Goal: Task Accomplishment & Management: Use online tool/utility

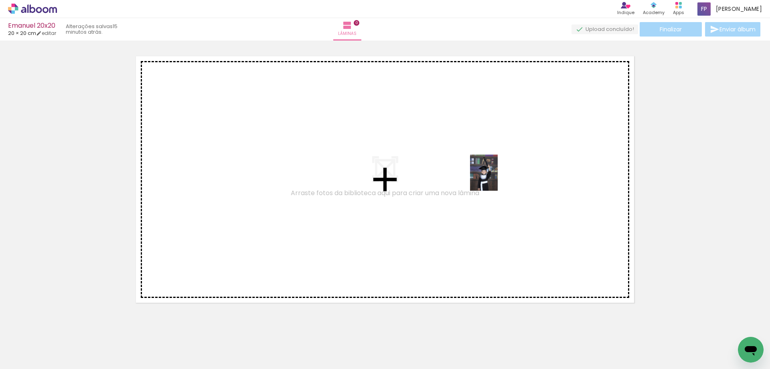
drag, startPoint x: 217, startPoint y: 349, endPoint x: 494, endPoint y: 179, distance: 325.5
click at [494, 179] on quentale-workspace at bounding box center [385, 184] width 770 height 369
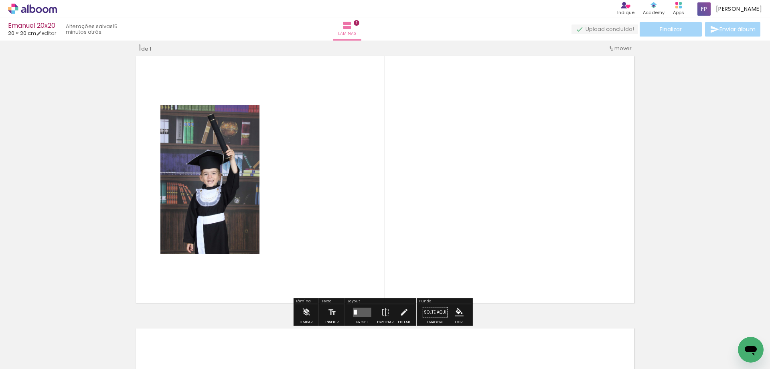
scroll to position [10, 0]
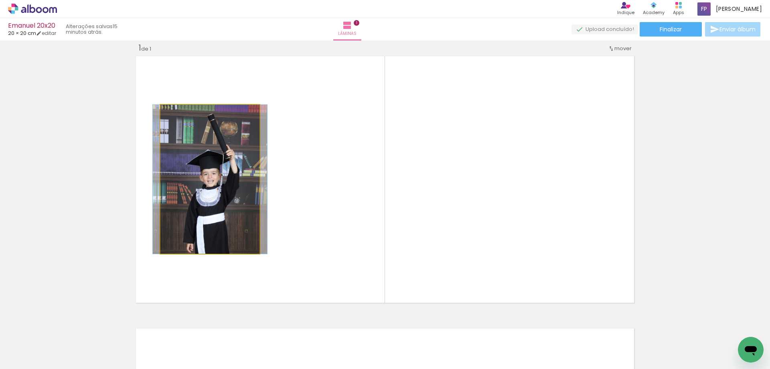
click at [232, 180] on quentale-photo at bounding box center [210, 179] width 99 height 149
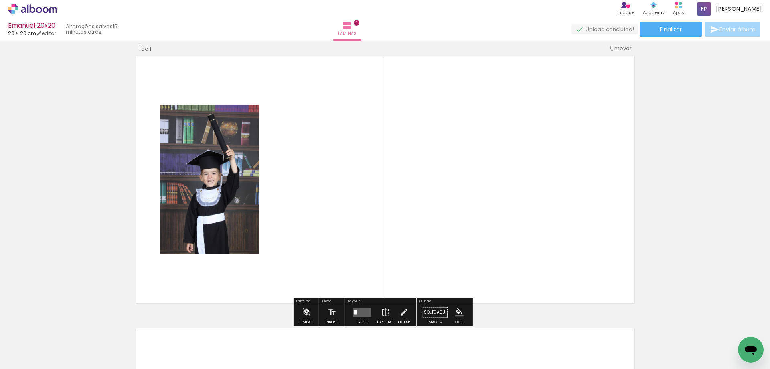
click at [360, 313] on quentale-layouter at bounding box center [362, 311] width 18 height 9
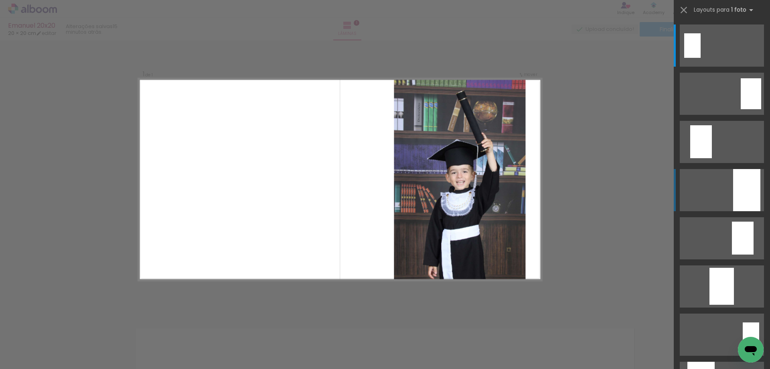
click at [745, 181] on div at bounding box center [747, 190] width 27 height 42
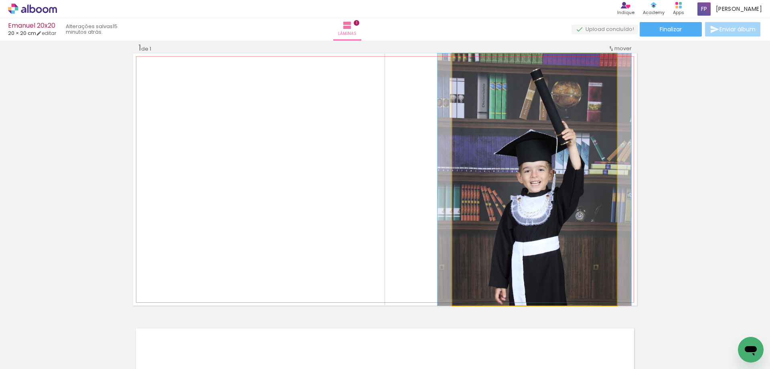
click at [521, 199] on quentale-photo at bounding box center [535, 179] width 165 height 252
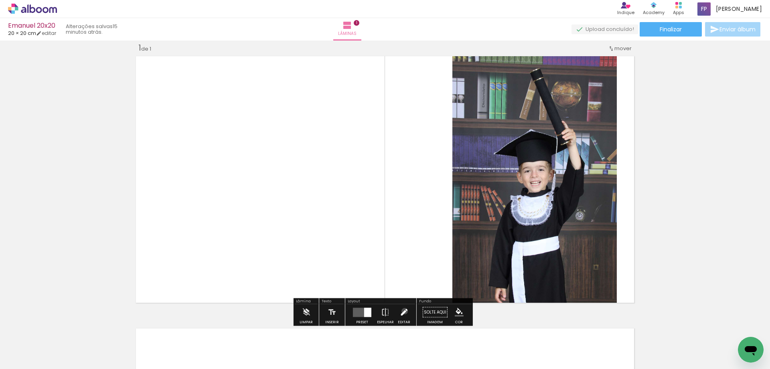
click at [403, 311] on iron-icon at bounding box center [404, 312] width 9 height 16
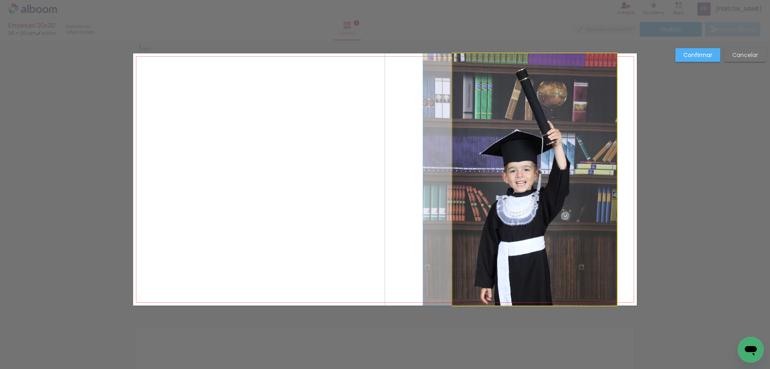
drag, startPoint x: 523, startPoint y: 250, endPoint x: 504, endPoint y: 249, distance: 19.7
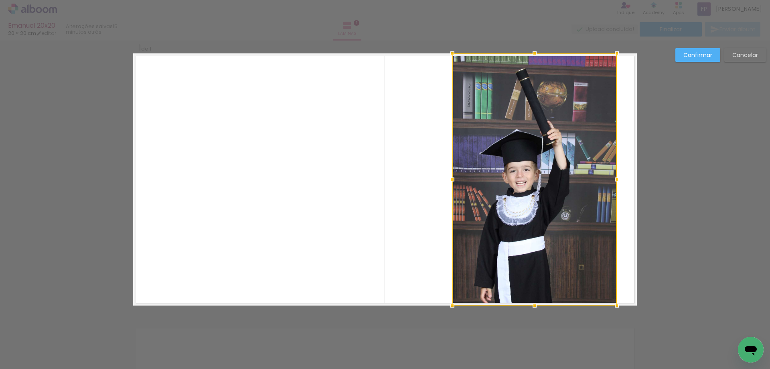
click at [538, 170] on div at bounding box center [535, 179] width 165 height 252
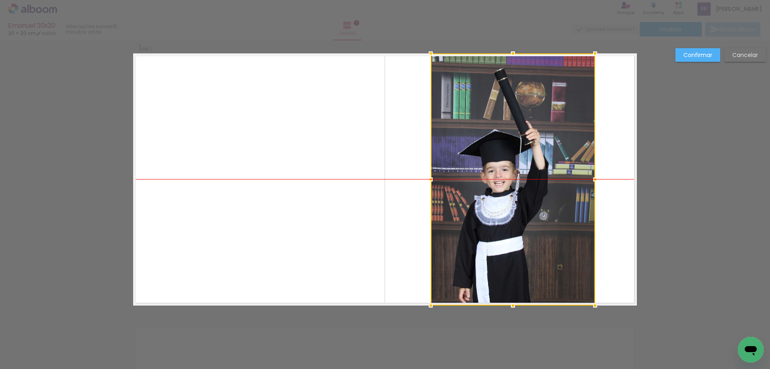
drag, startPoint x: 538, startPoint y: 169, endPoint x: 516, endPoint y: 169, distance: 21.7
click at [516, 169] on div at bounding box center [513, 179] width 165 height 252
click at [0, 0] on slot "Confirmar" at bounding box center [0, 0] width 0 height 0
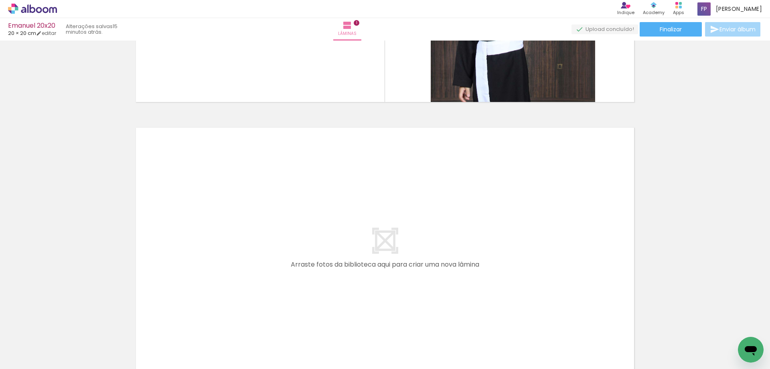
scroll to position [212, 0]
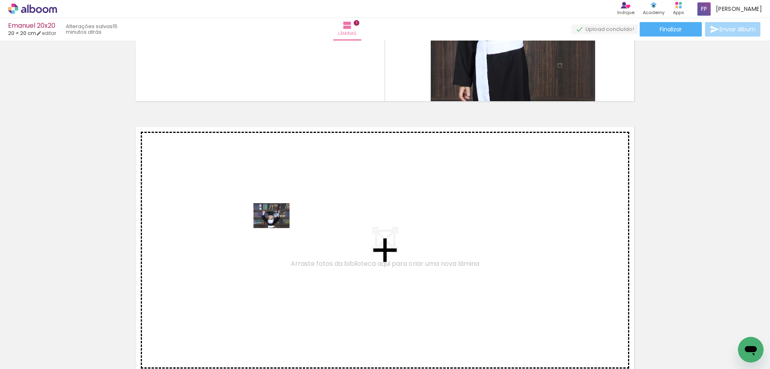
drag, startPoint x: 278, startPoint y: 346, endPoint x: 278, endPoint y: 227, distance: 118.8
click at [278, 227] on quentale-workspace at bounding box center [385, 184] width 770 height 369
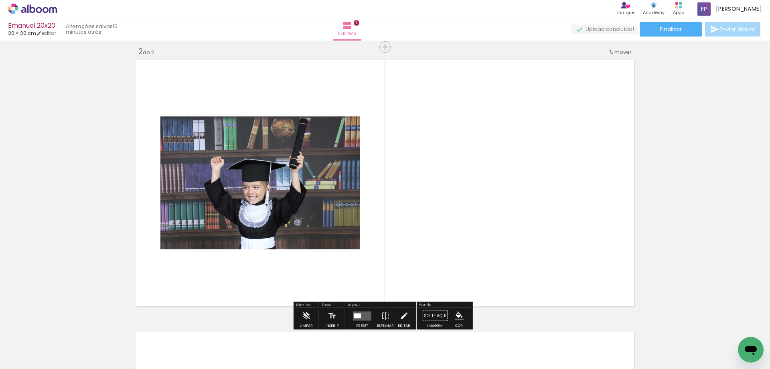
scroll to position [283, 0]
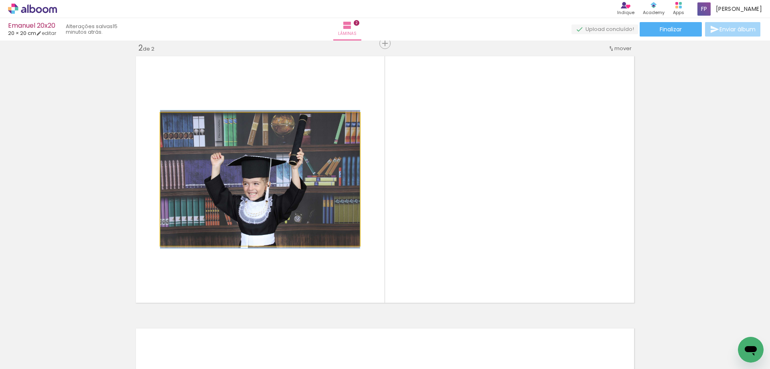
click at [294, 203] on quentale-photo at bounding box center [260, 179] width 199 height 133
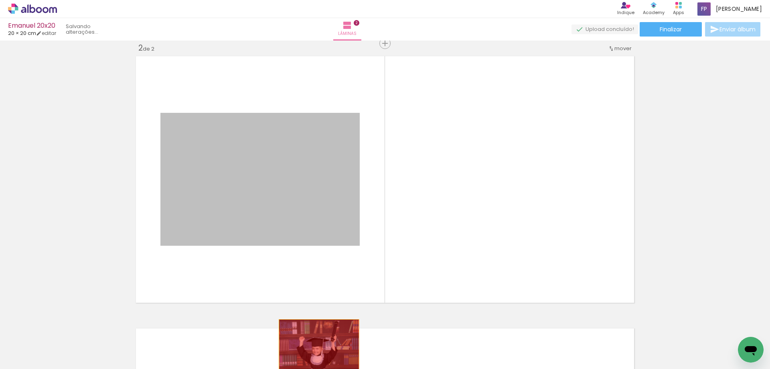
drag, startPoint x: 325, startPoint y: 209, endPoint x: 316, endPoint y: 346, distance: 136.7
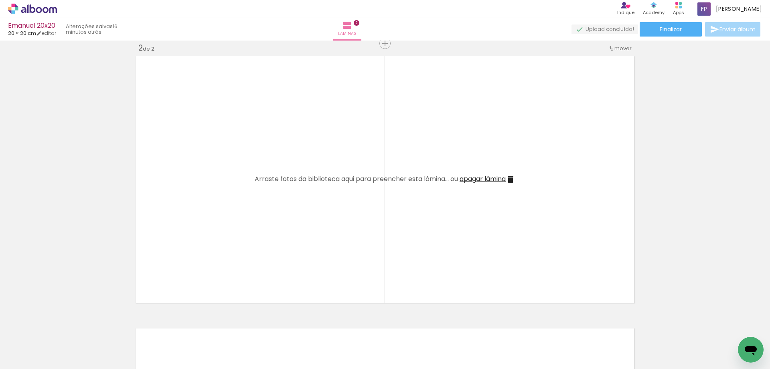
click at [272, 346] on div at bounding box center [260, 341] width 40 height 27
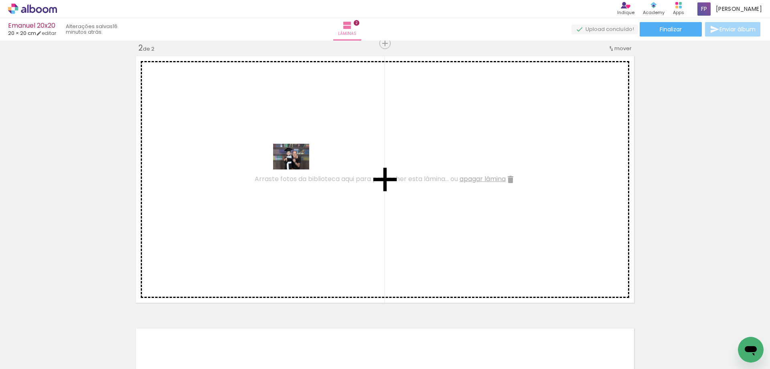
drag, startPoint x: 308, startPoint y: 346, endPoint x: 362, endPoint y: 260, distance: 101.2
click at [297, 168] on quentale-workspace at bounding box center [385, 184] width 770 height 369
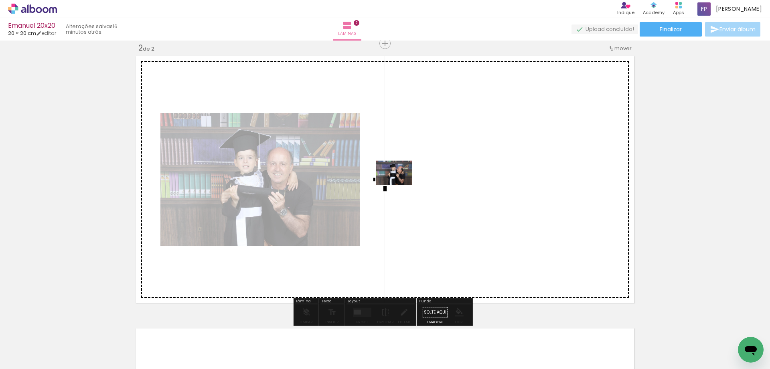
drag, startPoint x: 354, startPoint y: 344, endPoint x: 400, endPoint y: 185, distance: 166.2
click at [400, 185] on quentale-workspace at bounding box center [385, 184] width 770 height 369
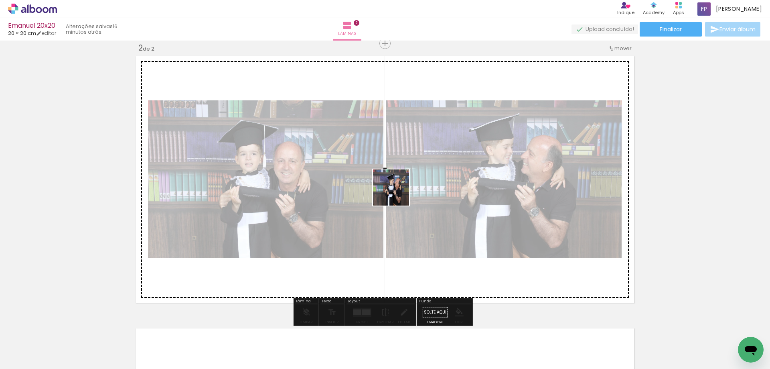
drag, startPoint x: 401, startPoint y: 285, endPoint x: 397, endPoint y: 190, distance: 95.2
click at [397, 190] on quentale-workspace at bounding box center [385, 184] width 770 height 369
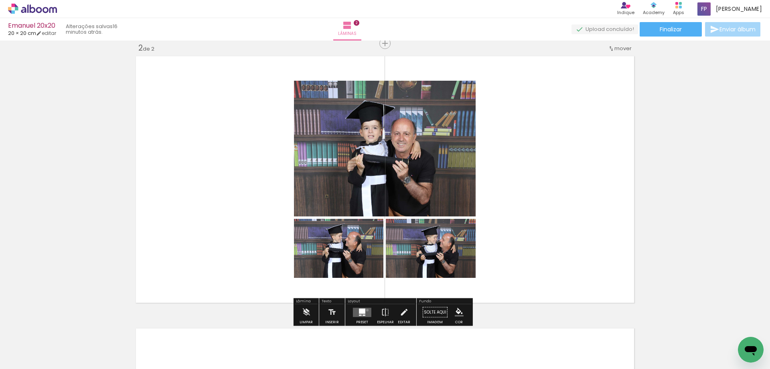
click at [366, 310] on quentale-layouter at bounding box center [362, 311] width 18 height 9
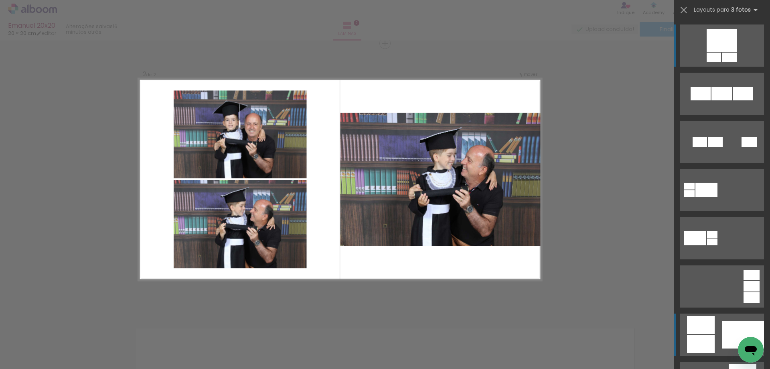
click at [736, 334] on div at bounding box center [743, 335] width 42 height 28
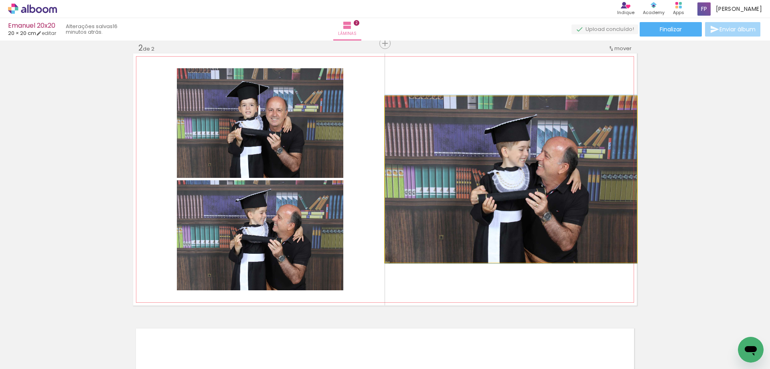
click at [508, 238] on quentale-photo at bounding box center [511, 179] width 252 height 166
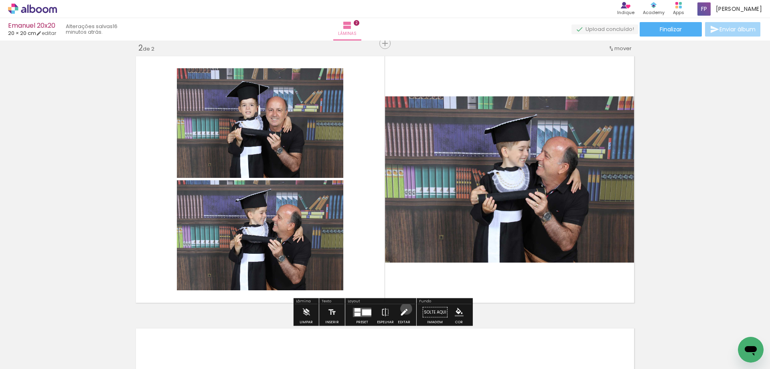
click at [404, 309] on iron-icon at bounding box center [404, 312] width 9 height 16
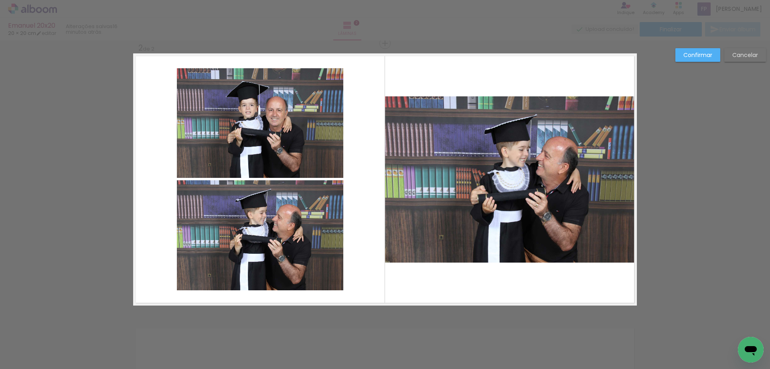
click at [528, 161] on quentale-photo at bounding box center [511, 179] width 252 height 166
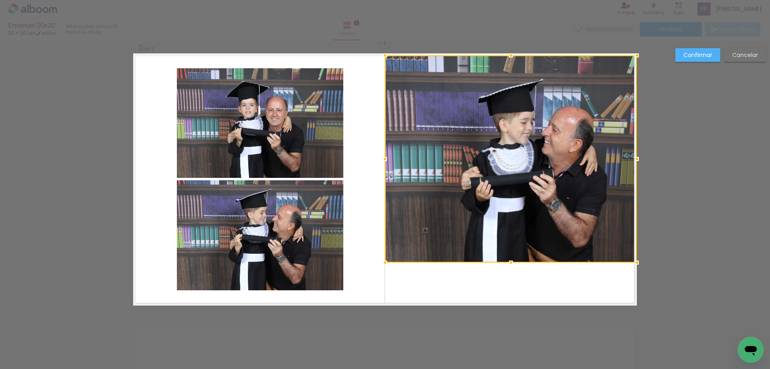
drag, startPoint x: 510, startPoint y: 94, endPoint x: 509, endPoint y: 55, distance: 38.9
click at [509, 55] on div at bounding box center [511, 55] width 16 height 16
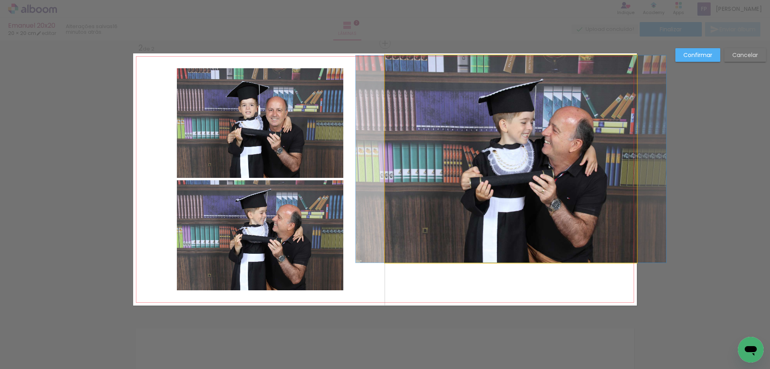
click at [512, 250] on quentale-photo at bounding box center [511, 158] width 252 height 207
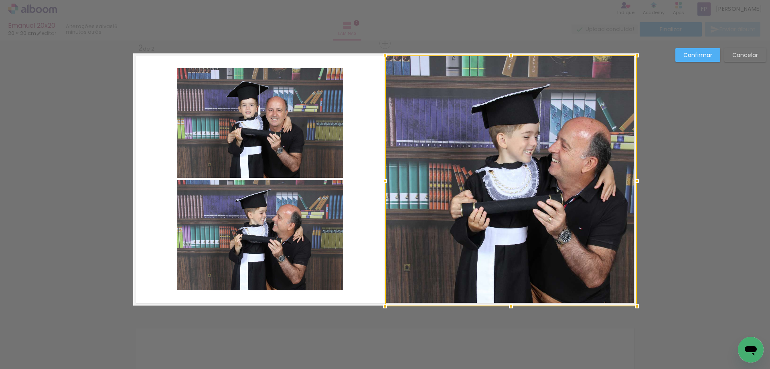
drag, startPoint x: 512, startPoint y: 264, endPoint x: 512, endPoint y: 303, distance: 38.9
click at [512, 303] on div at bounding box center [511, 306] width 16 height 16
click at [534, 223] on div at bounding box center [511, 180] width 252 height 250
click at [278, 133] on quentale-photo at bounding box center [260, 123] width 167 height 110
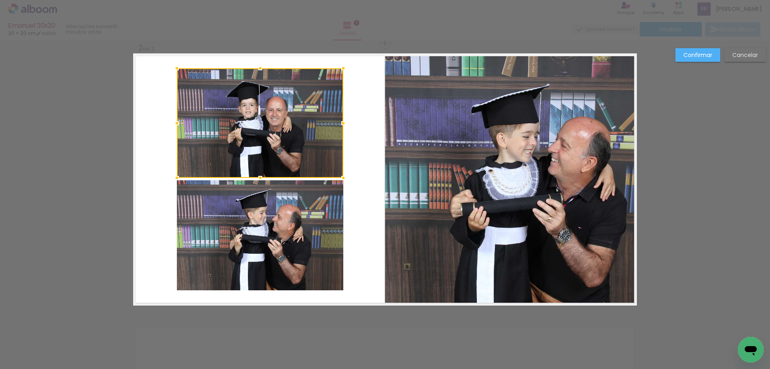
click at [278, 217] on quentale-photo at bounding box center [260, 235] width 167 height 110
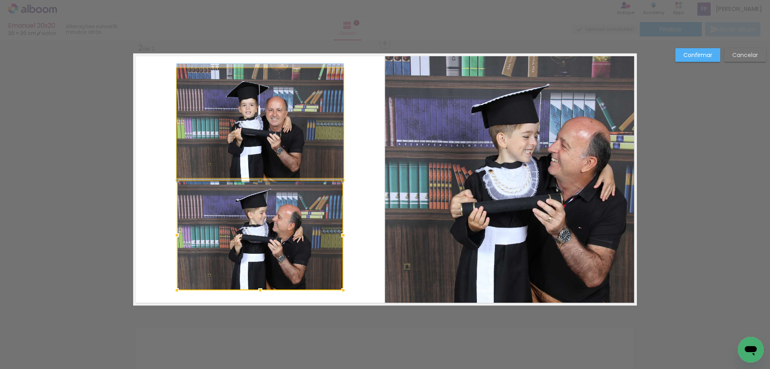
click at [289, 119] on quentale-photo at bounding box center [260, 123] width 167 height 110
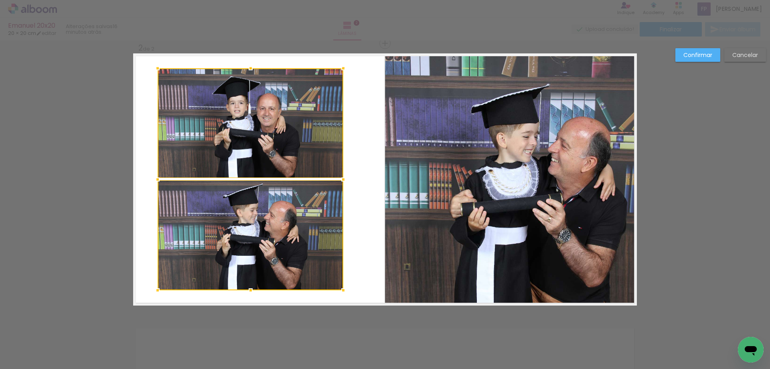
drag, startPoint x: 177, startPoint y: 179, endPoint x: 157, endPoint y: 179, distance: 19.3
click at [157, 179] on div at bounding box center [158, 179] width 16 height 16
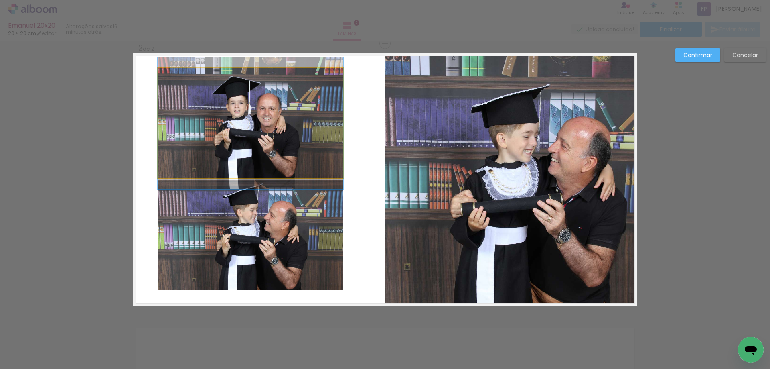
click at [295, 100] on quentale-photo at bounding box center [251, 123] width 186 height 110
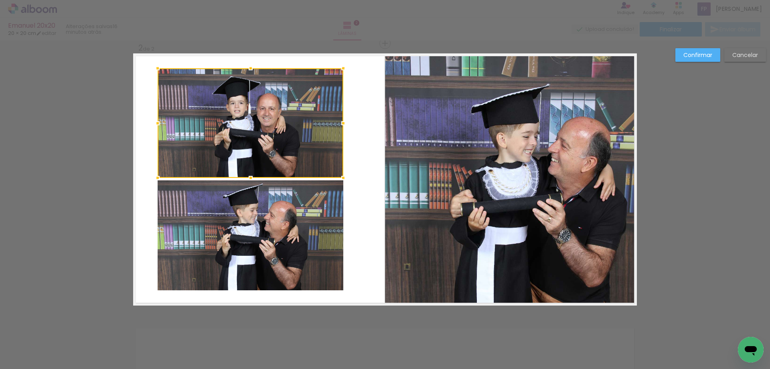
click at [301, 250] on quentale-photo at bounding box center [251, 235] width 186 height 110
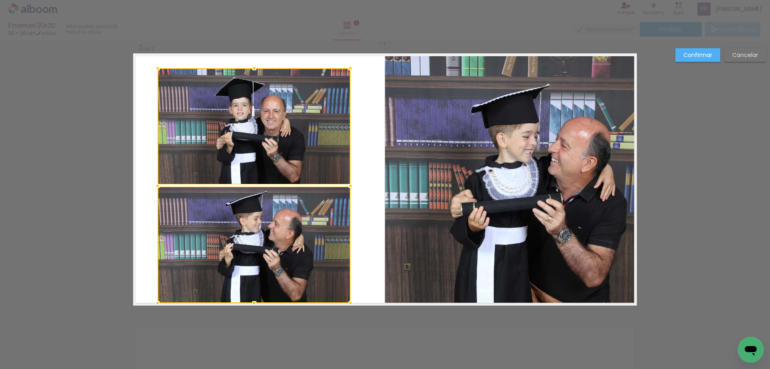
drag, startPoint x: 341, startPoint y: 291, endPoint x: 348, endPoint y: 304, distance: 14.7
click at [348, 304] on div at bounding box center [351, 303] width 16 height 16
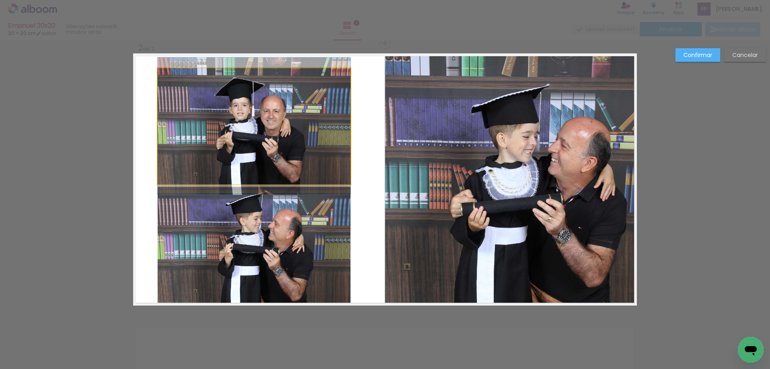
click at [313, 89] on quentale-photo at bounding box center [254, 126] width 193 height 116
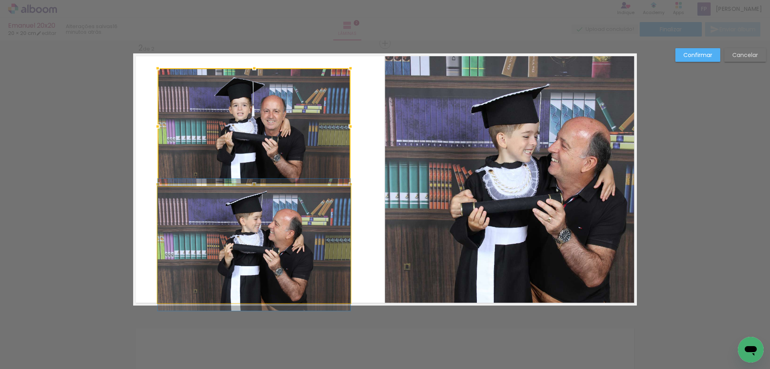
drag, startPoint x: 314, startPoint y: 246, endPoint x: 332, endPoint y: 204, distance: 45.8
click at [315, 246] on quentale-photo at bounding box center [254, 245] width 193 height 116
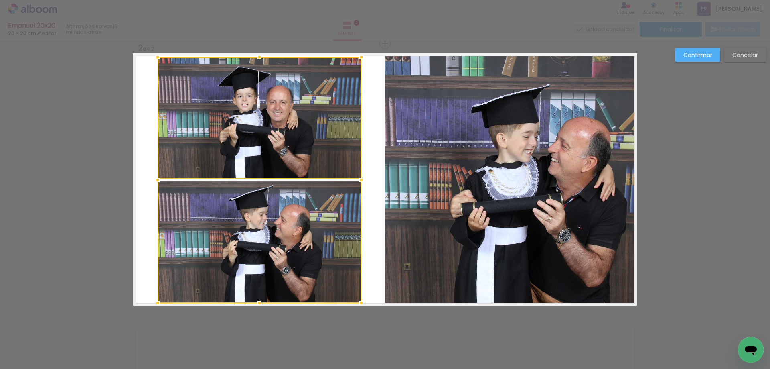
drag, startPoint x: 351, startPoint y: 65, endPoint x: 362, endPoint y: 52, distance: 16.5
click at [362, 52] on div at bounding box center [362, 57] width 16 height 16
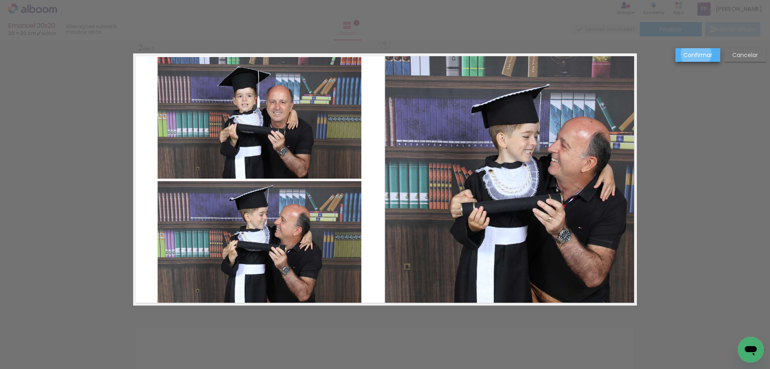
click at [0, 0] on slot "Confirmar" at bounding box center [0, 0] width 0 height 0
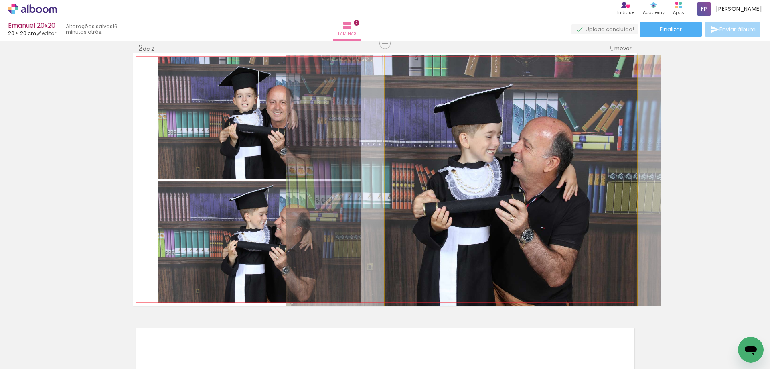
drag, startPoint x: 563, startPoint y: 171, endPoint x: 526, endPoint y: 172, distance: 37.3
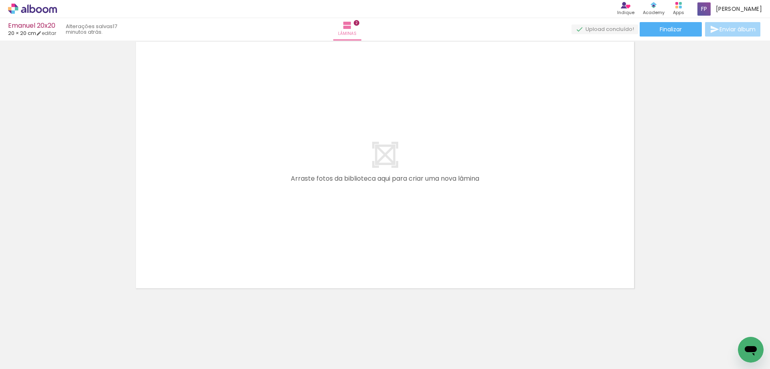
scroll to position [569, 0]
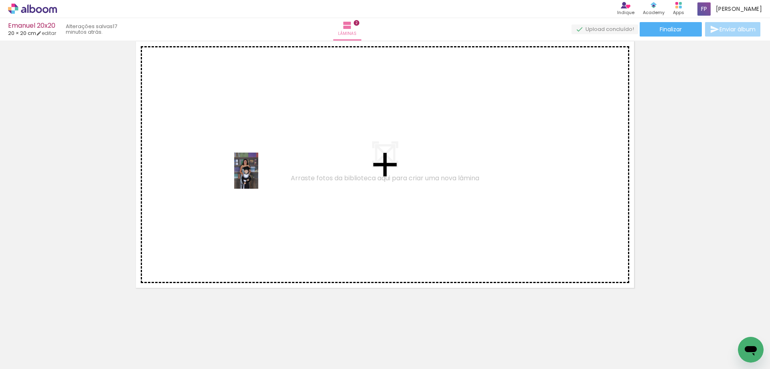
drag, startPoint x: 447, startPoint y: 349, endPoint x: 468, endPoint y: 322, distance: 34.5
click at [262, 178] on quentale-workspace at bounding box center [385, 184] width 770 height 369
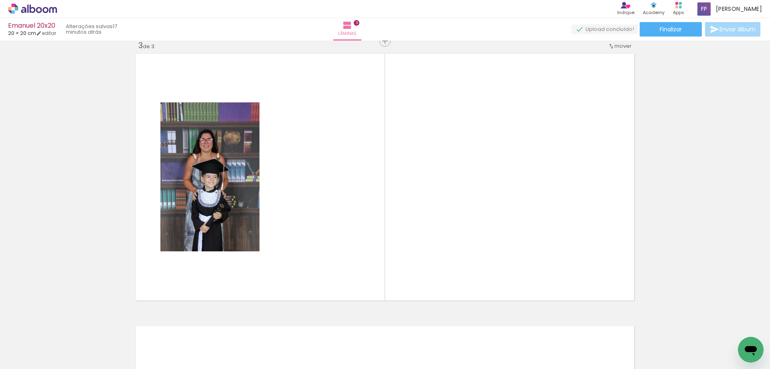
scroll to position [555, 0]
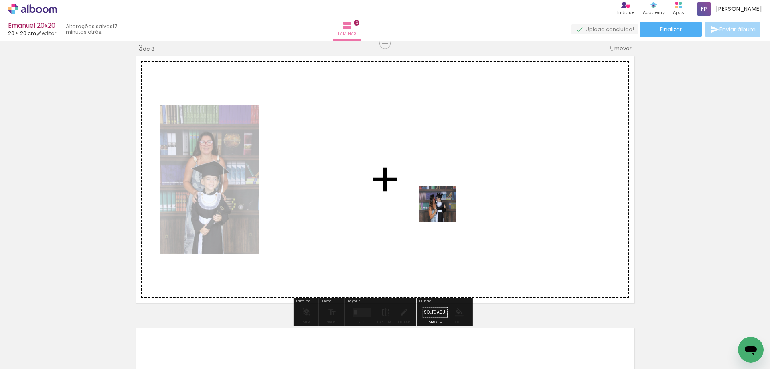
drag, startPoint x: 497, startPoint y: 346, endPoint x: 441, endPoint y: 203, distance: 152.5
click at [441, 203] on quentale-workspace at bounding box center [385, 184] width 770 height 369
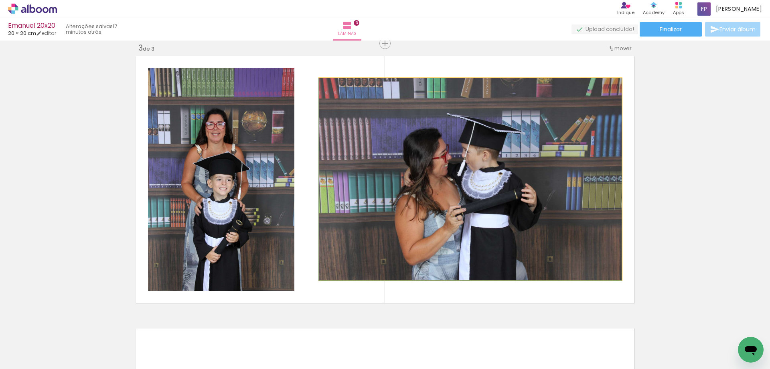
click at [507, 217] on quentale-photo at bounding box center [470, 179] width 303 height 202
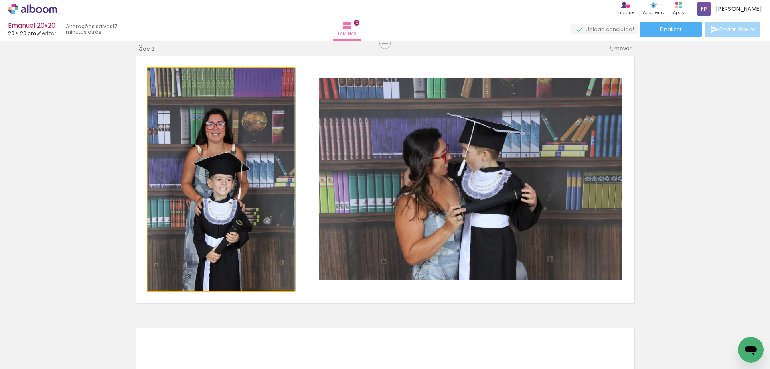
click at [252, 215] on quentale-photo at bounding box center [221, 179] width 146 height 222
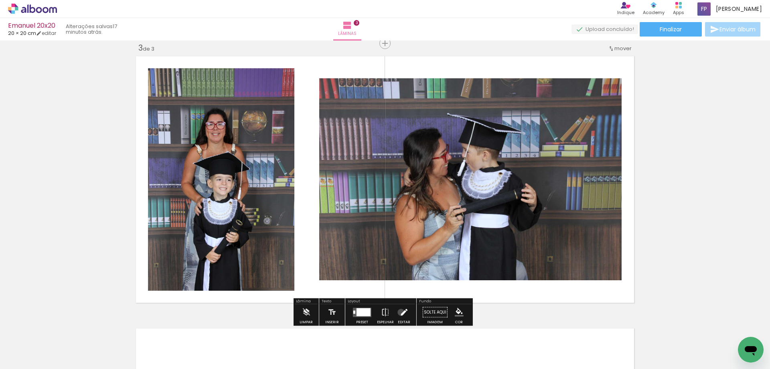
click at [400, 312] on iron-icon at bounding box center [404, 312] width 9 height 16
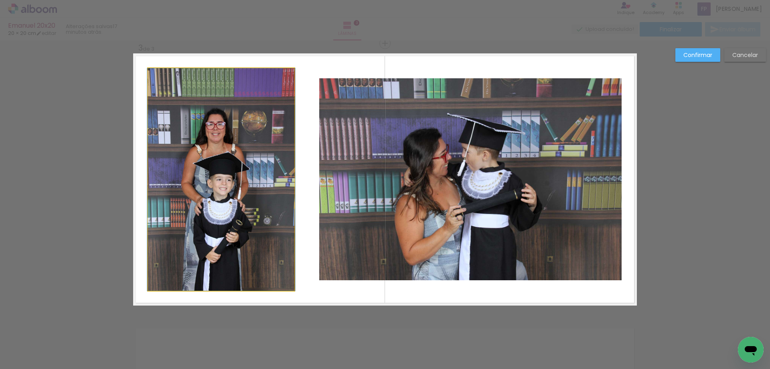
click at [255, 210] on quentale-photo at bounding box center [221, 179] width 146 height 222
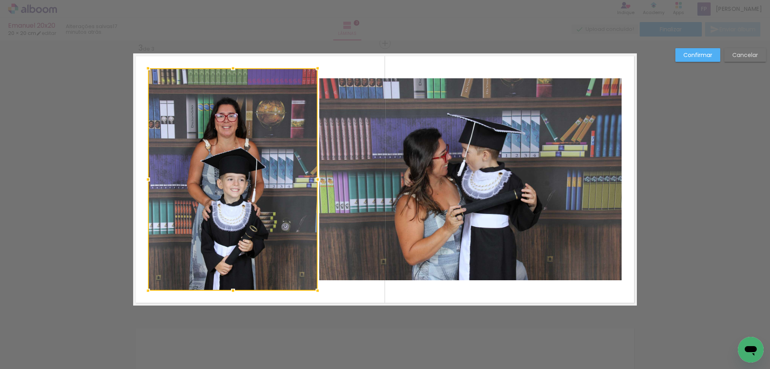
drag, startPoint x: 291, startPoint y: 182, endPoint x: 314, endPoint y: 190, distance: 24.6
click at [314, 190] on div at bounding box center [233, 179] width 170 height 222
click at [0, 0] on slot "Confirmar" at bounding box center [0, 0] width 0 height 0
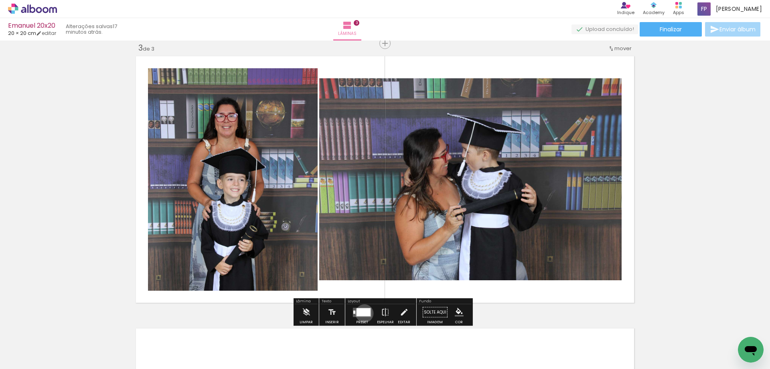
click at [363, 313] on div at bounding box center [364, 312] width 14 height 8
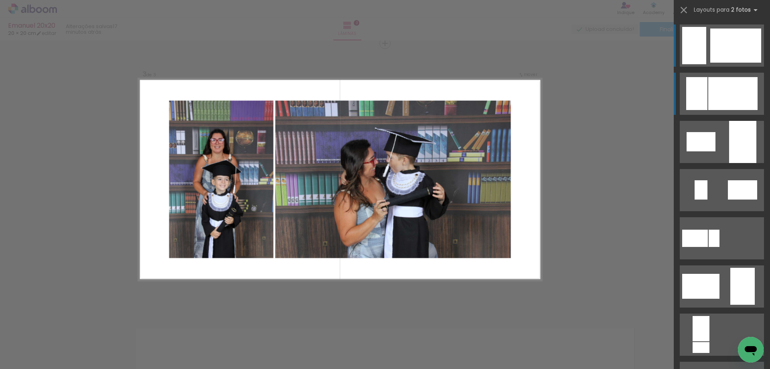
drag, startPoint x: 742, startPoint y: 89, endPoint x: 737, endPoint y: 96, distance: 9.5
click at [744, 89] on div at bounding box center [733, 93] width 49 height 33
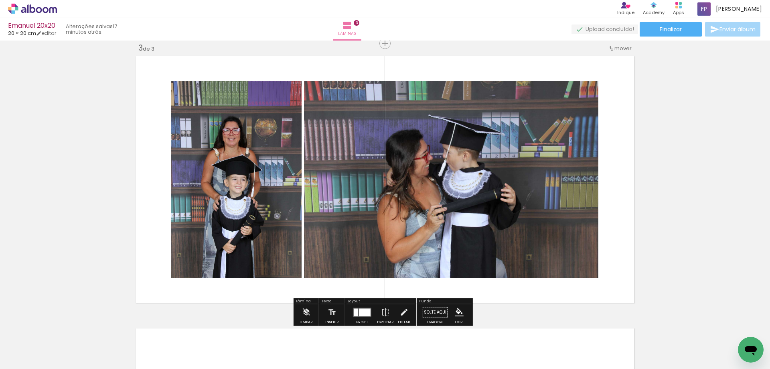
click at [465, 189] on quentale-photo at bounding box center [451, 179] width 295 height 197
drag, startPoint x: 404, startPoint y: 311, endPoint x: 459, endPoint y: 226, distance: 101.5
click at [404, 311] on iron-icon at bounding box center [404, 312] width 9 height 16
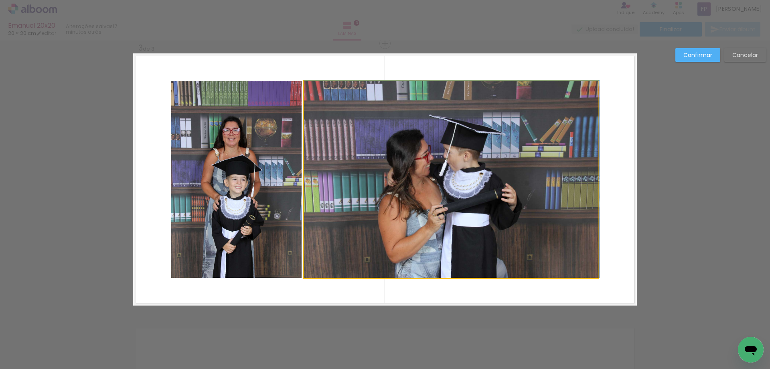
drag, startPoint x: 461, startPoint y: 220, endPoint x: 497, endPoint y: 220, distance: 35.7
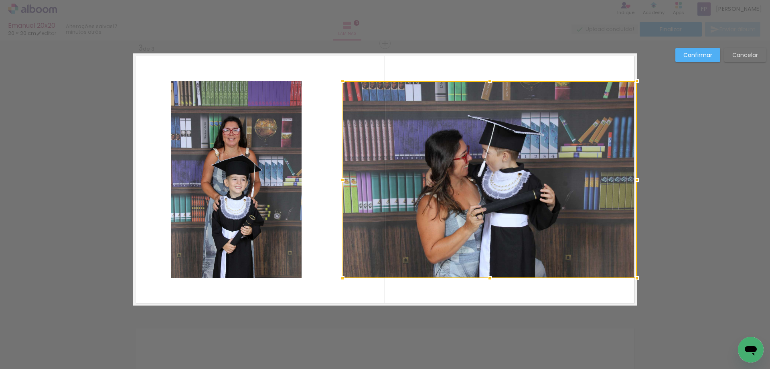
drag, startPoint x: 452, startPoint y: 176, endPoint x: 509, endPoint y: 177, distance: 57.4
click at [509, 177] on div at bounding box center [490, 179] width 295 height 197
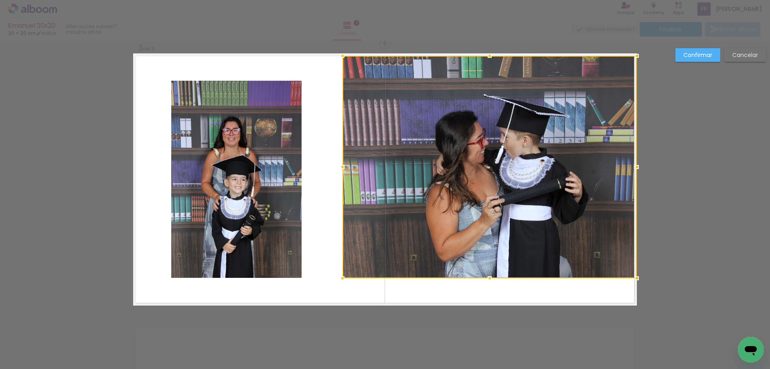
drag, startPoint x: 489, startPoint y: 80, endPoint x: 499, endPoint y: 53, distance: 28.5
click at [499, 53] on album-spread "3 de 3" at bounding box center [385, 179] width 504 height 252
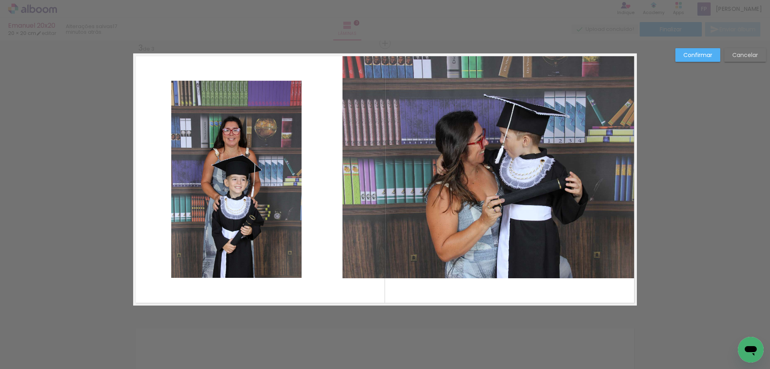
click at [486, 264] on quentale-photo at bounding box center [490, 167] width 295 height 222
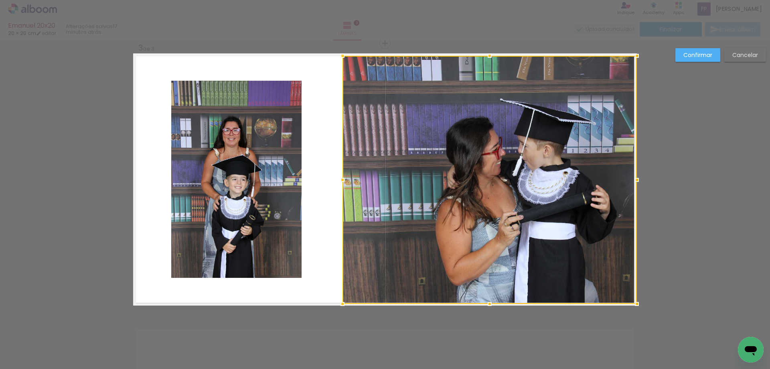
drag, startPoint x: 487, startPoint y: 280, endPoint x: 488, endPoint y: 303, distance: 23.3
click at [488, 303] on div at bounding box center [490, 304] width 16 height 16
click at [347, 177] on div at bounding box center [343, 180] width 16 height 16
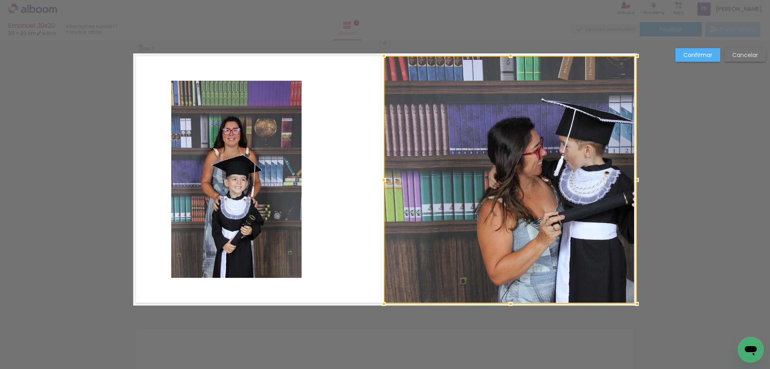
drag, startPoint x: 340, startPoint y: 183, endPoint x: 381, endPoint y: 191, distance: 42.1
click at [384, 191] on div at bounding box center [510, 180] width 253 height 248
click at [535, 202] on div at bounding box center [510, 180] width 253 height 248
click at [542, 200] on div at bounding box center [510, 180] width 253 height 248
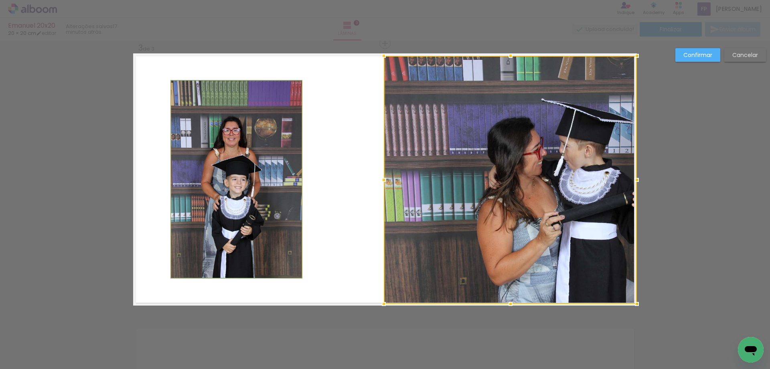
click at [211, 180] on quentale-photo at bounding box center [236, 179] width 130 height 197
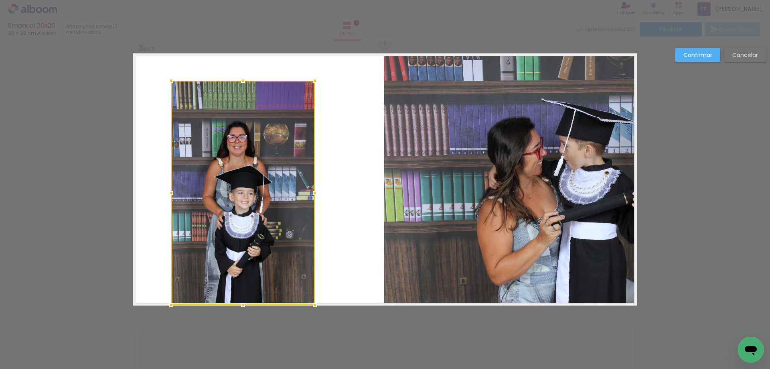
drag, startPoint x: 303, startPoint y: 284, endPoint x: 311, endPoint y: 304, distance: 22.1
click at [311, 304] on div at bounding box center [315, 305] width 16 height 16
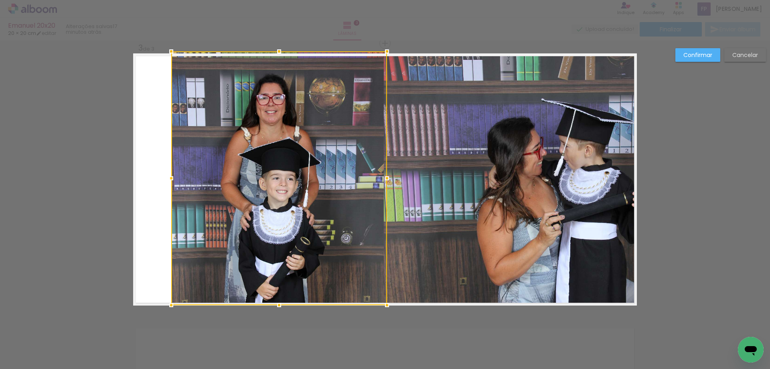
drag, startPoint x: 314, startPoint y: 81, endPoint x: 386, endPoint y: 47, distance: 79.9
click at [386, 47] on div at bounding box center [387, 51] width 16 height 16
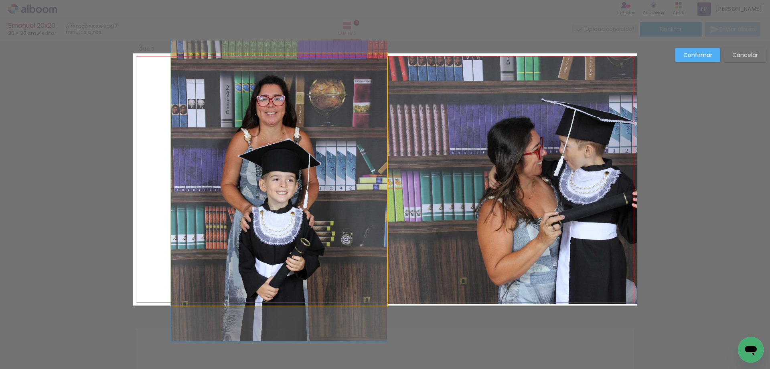
click at [342, 134] on quentale-photo at bounding box center [279, 179] width 216 height 252
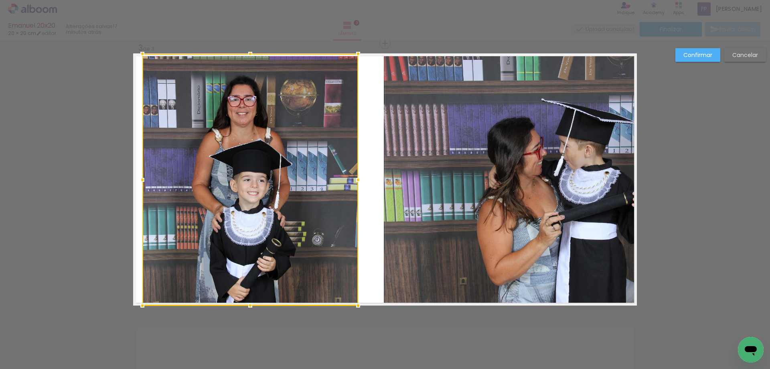
drag, startPoint x: 341, startPoint y: 147, endPoint x: 311, endPoint y: 147, distance: 29.3
click at [311, 147] on div at bounding box center [250, 180] width 216 height 252
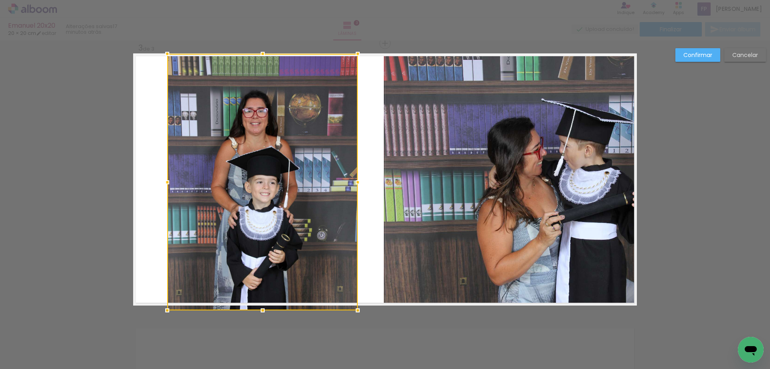
drag, startPoint x: 140, startPoint y: 179, endPoint x: 165, endPoint y: 189, distance: 27.2
click at [165, 189] on div at bounding box center [167, 182] width 16 height 16
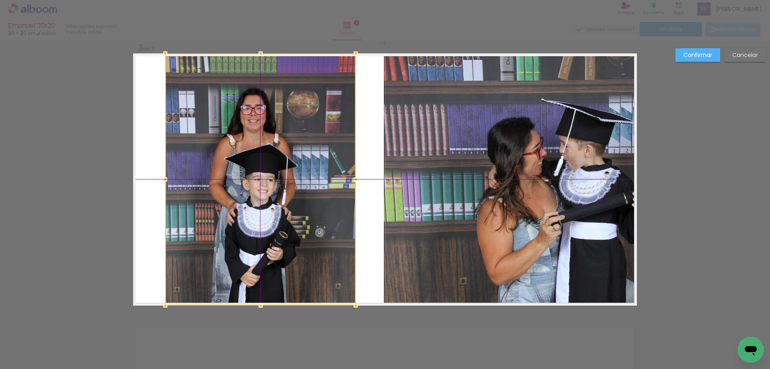
drag, startPoint x: 242, startPoint y: 202, endPoint x: 243, endPoint y: 193, distance: 9.4
click at [243, 193] on div at bounding box center [260, 179] width 191 height 252
click at [525, 221] on quentale-photo at bounding box center [510, 180] width 253 height 248
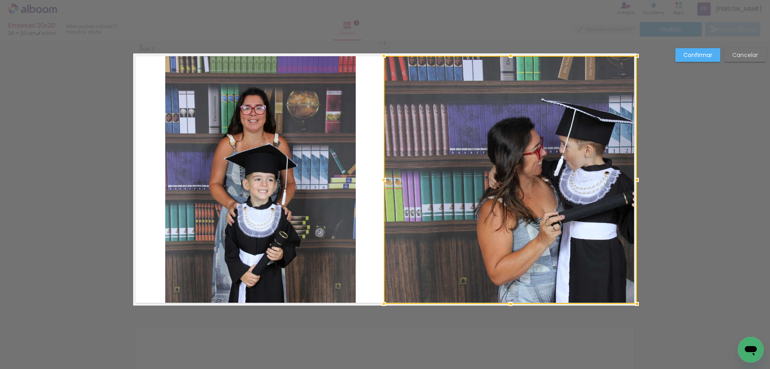
click at [525, 221] on div at bounding box center [510, 180] width 253 height 248
click at [0, 0] on slot "Confirmar" at bounding box center [0, 0] width 0 height 0
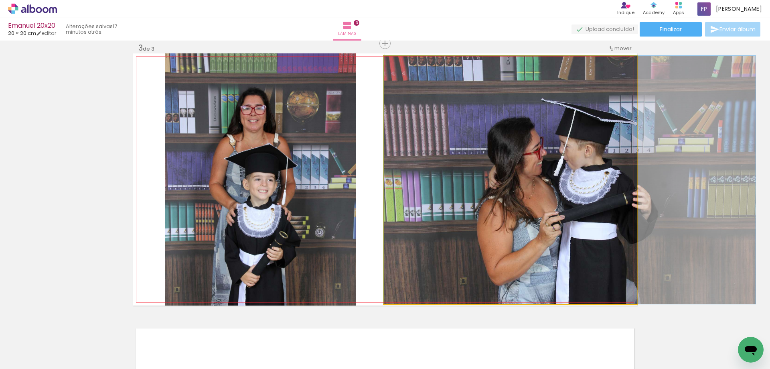
click at [563, 167] on quentale-photo at bounding box center [510, 180] width 253 height 248
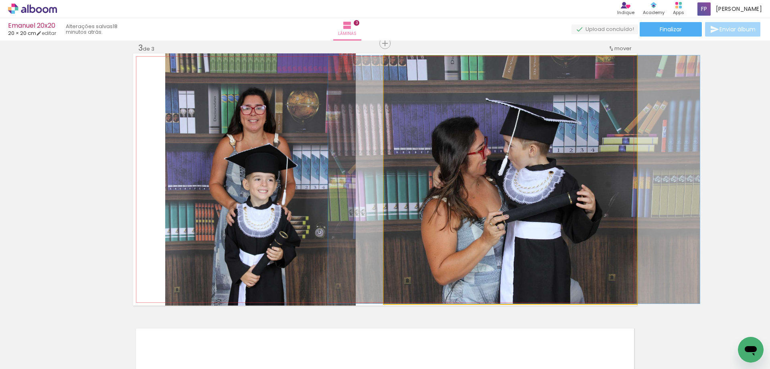
drag, startPoint x: 563, startPoint y: 168, endPoint x: 508, endPoint y: 164, distance: 55.9
click at [516, 186] on quentale-photo at bounding box center [510, 180] width 253 height 248
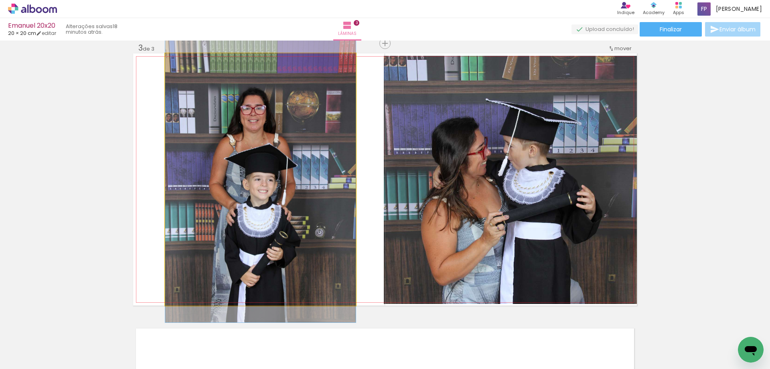
click at [289, 181] on quentale-photo at bounding box center [260, 179] width 191 height 252
click at [298, 183] on quentale-photo at bounding box center [260, 179] width 191 height 252
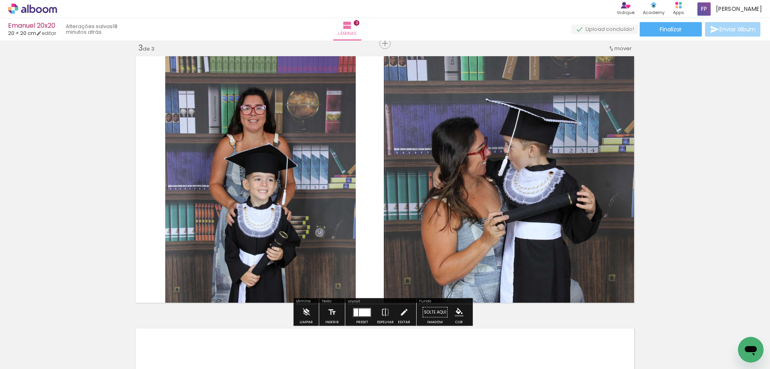
drag, startPoint x: 404, startPoint y: 311, endPoint x: 397, endPoint y: 299, distance: 14.2
click at [404, 310] on iron-icon at bounding box center [404, 312] width 9 height 16
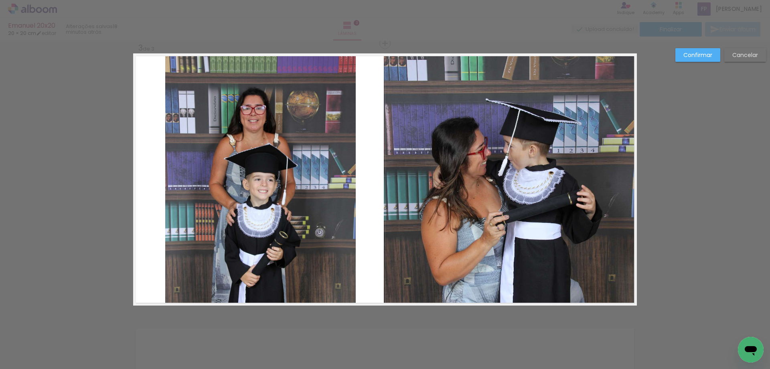
click at [691, 181] on div "Confirmar Cancelar" at bounding box center [385, 40] width 770 height 1108
click at [0, 0] on slot "Confirmar" at bounding box center [0, 0] width 0 height 0
